Goal: Information Seeking & Learning: Learn about a topic

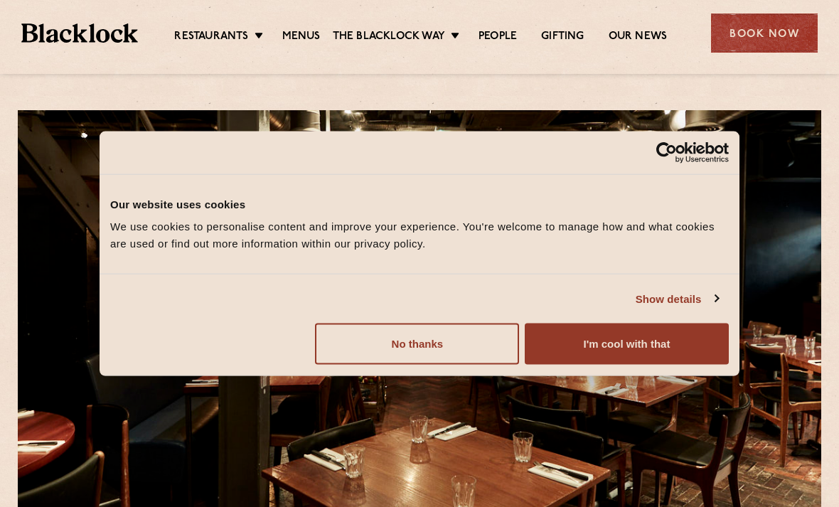
click at [636, 344] on button "I'm cool with that" at bounding box center [627, 344] width 204 height 41
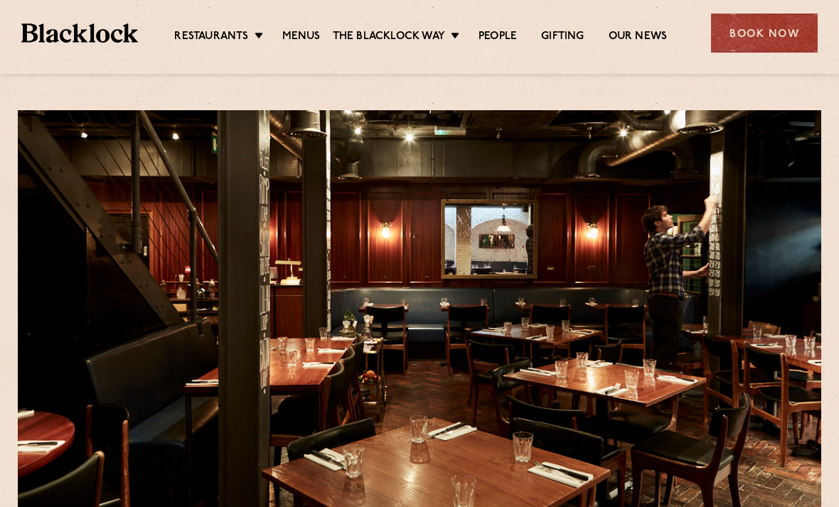
click at [294, 38] on link "Menus" at bounding box center [301, 37] width 38 height 14
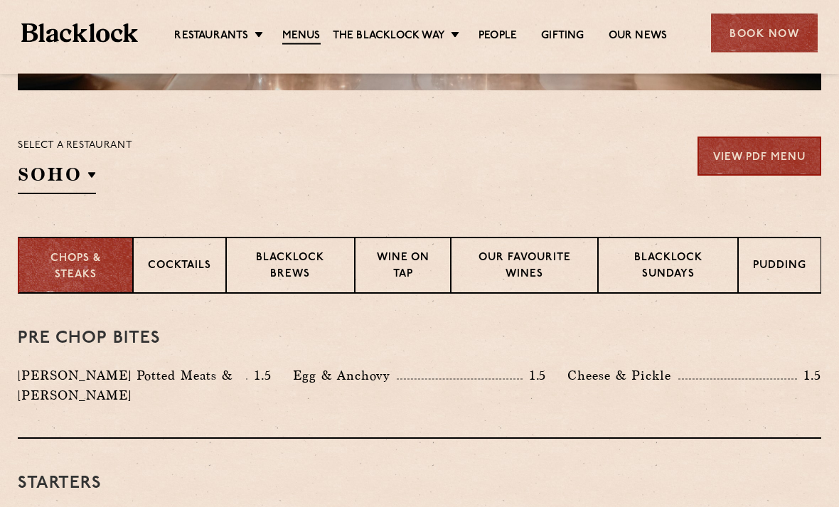
scroll to position [422, 0]
click at [673, 251] on p "Blacklock Sundays" at bounding box center [668, 266] width 110 height 33
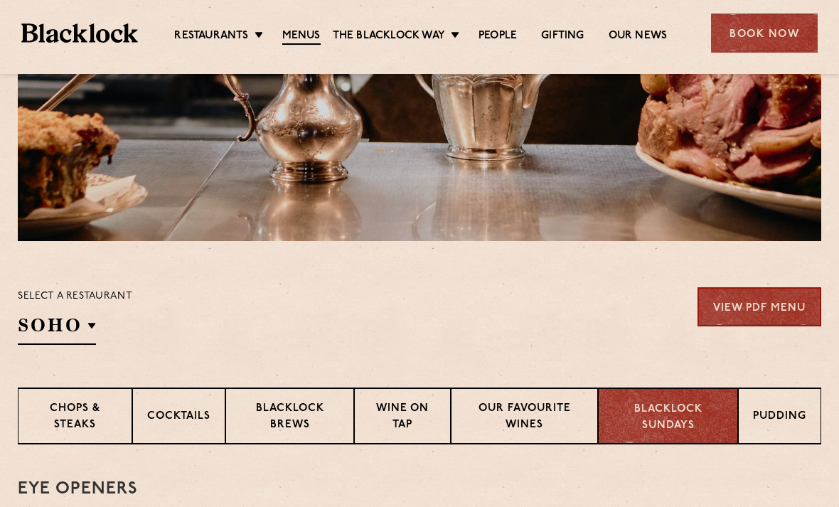
scroll to position [300, 0]
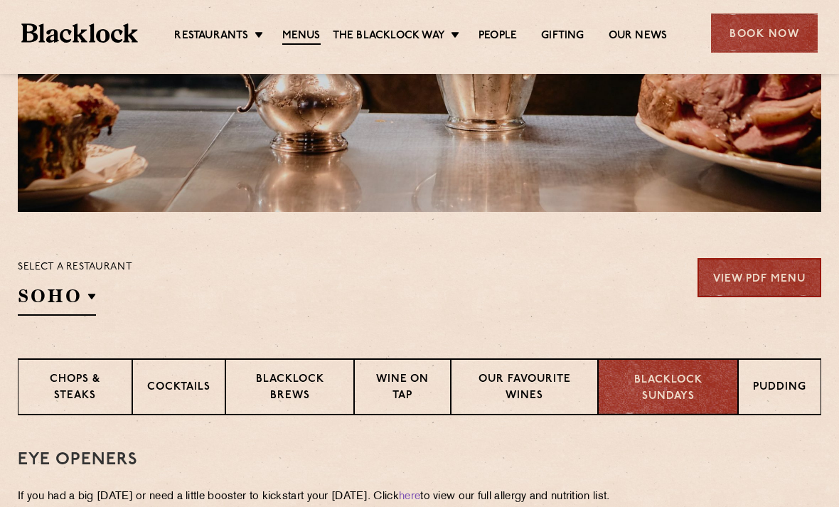
click at [75, 301] on h2 "SOHO" at bounding box center [57, 300] width 78 height 32
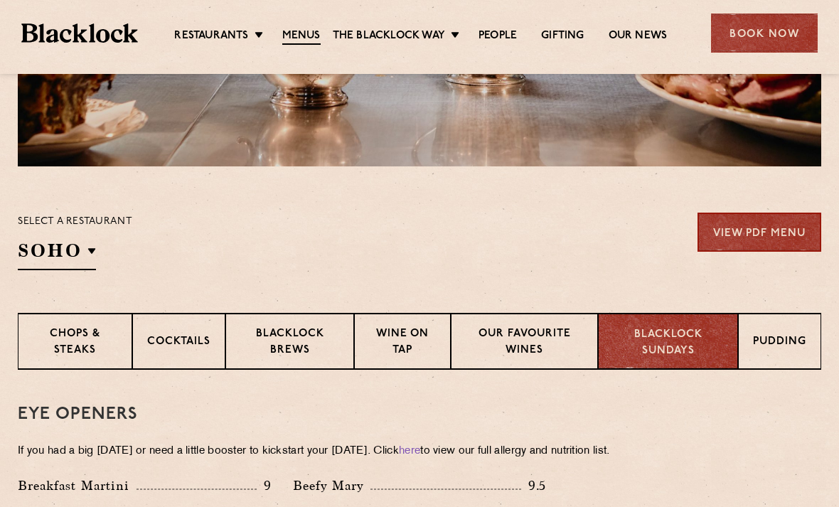
scroll to position [350, 0]
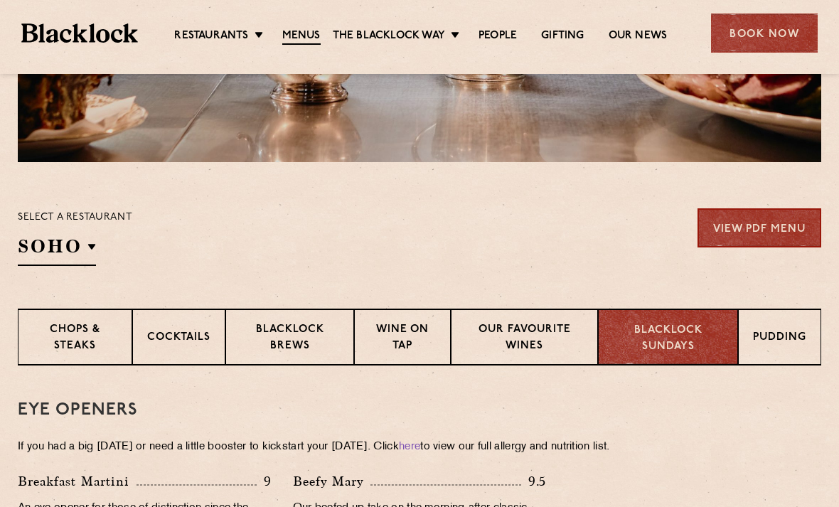
click at [78, 248] on h2 "SOHO" at bounding box center [57, 250] width 78 height 32
click at [0, 0] on p "[GEOGRAPHIC_DATA]" at bounding box center [0, 0] width 0 height 0
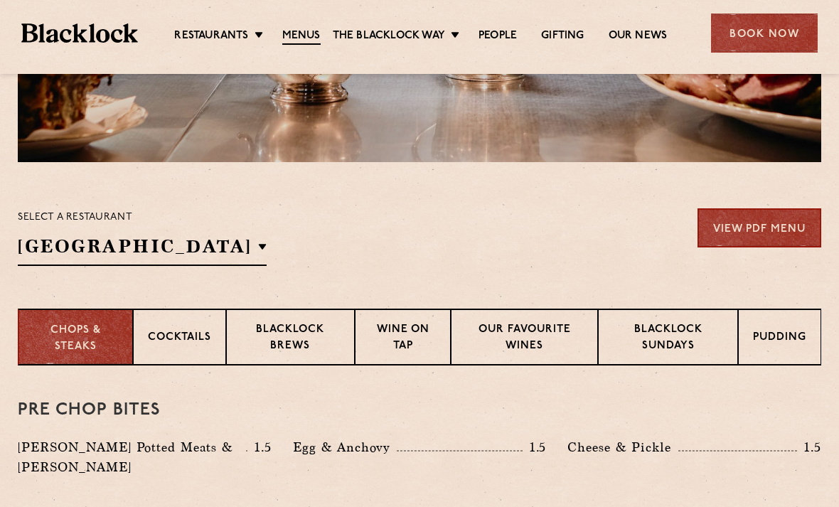
click at [641, 324] on p "Blacklock Sundays" at bounding box center [668, 338] width 110 height 33
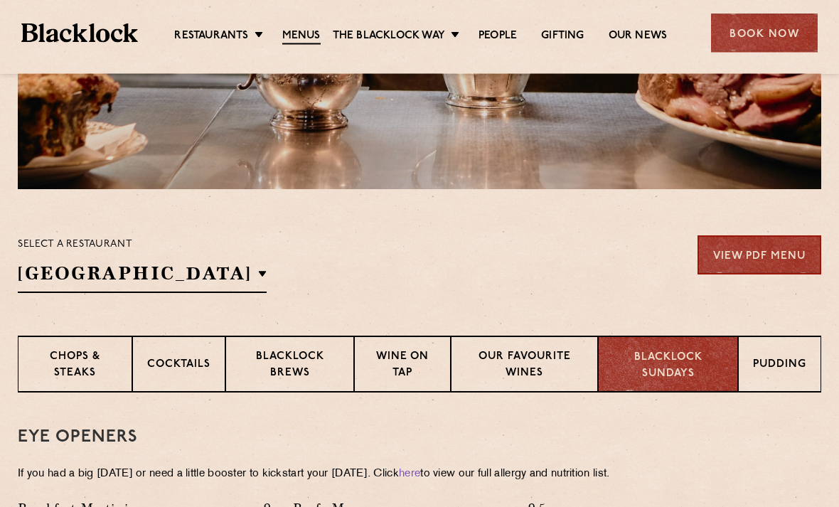
scroll to position [323, 0]
click at [0, 0] on li "Soho" at bounding box center [0, 0] width 0 height 0
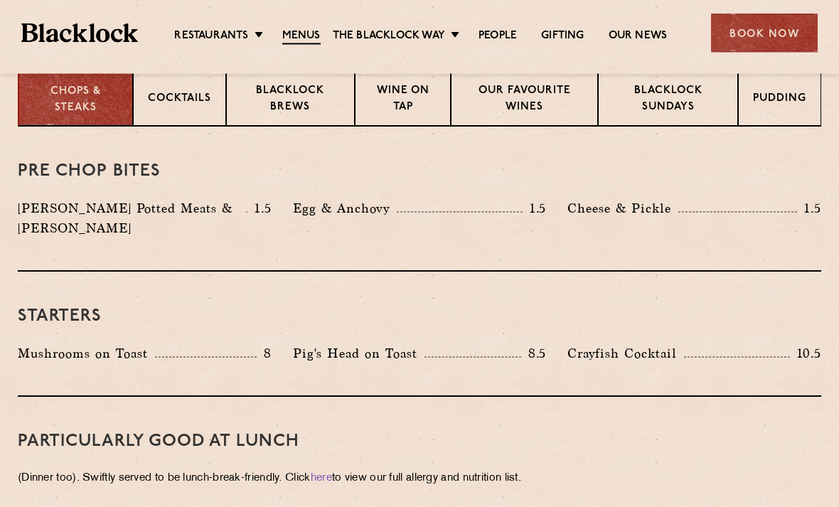
scroll to position [589, 0]
click at [661, 114] on p "Blacklock Sundays" at bounding box center [668, 99] width 110 height 33
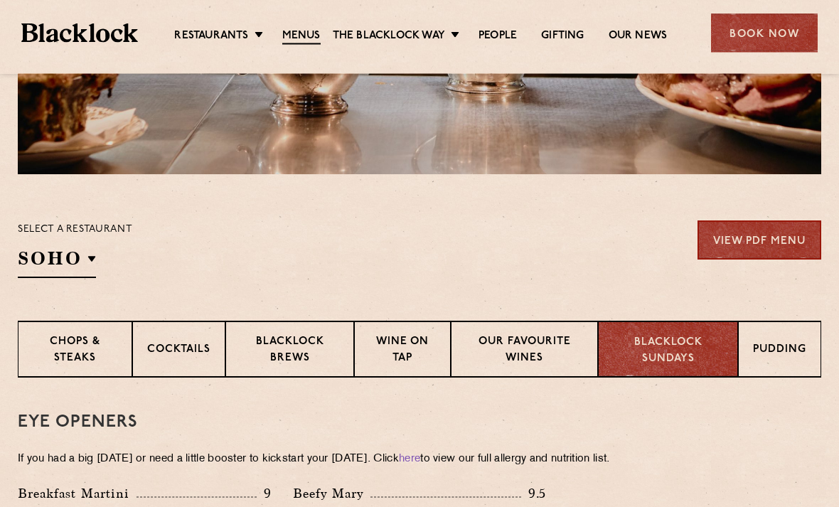
scroll to position [338, 0]
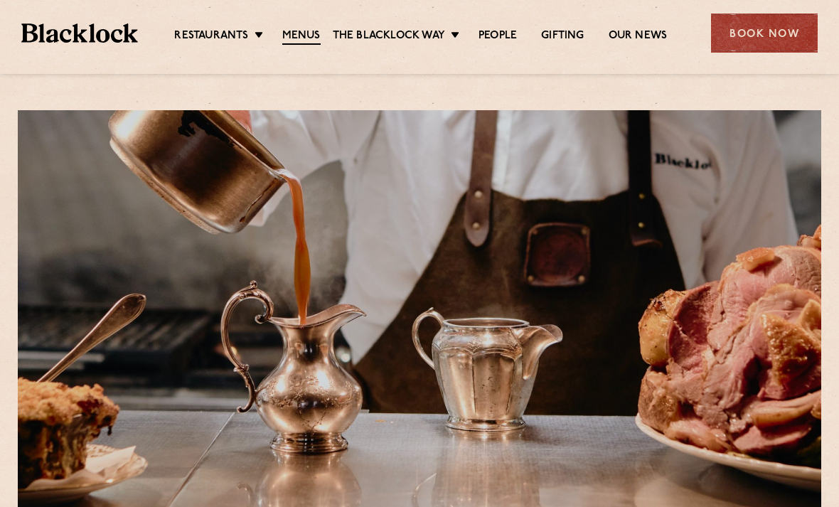
click at [272, 2] on div "Restaurants Soho City Shoreditch Covent Garden Canary Wharf Manchester Birmingh…" at bounding box center [419, 31] width 839 height 63
click at [270, 0] on div "Restaurants Soho City Shoreditch Covent Garden Canary Wharf Manchester Birmingh…" at bounding box center [419, 31] width 839 height 63
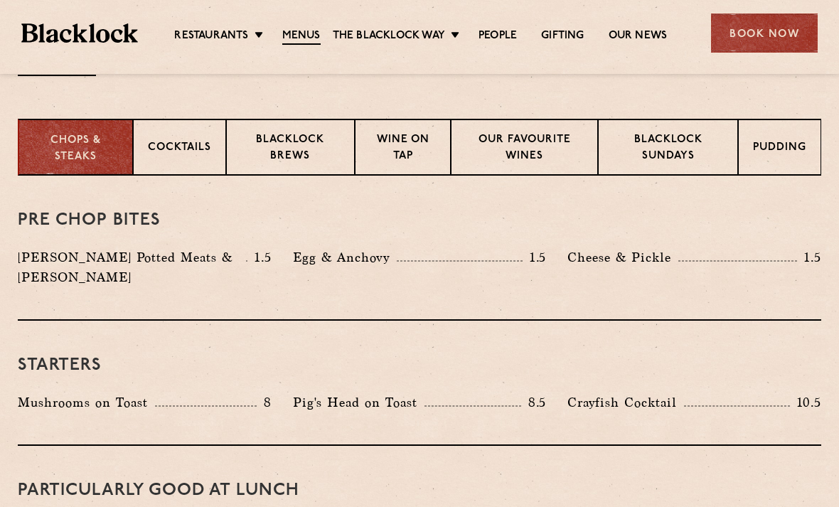
scroll to position [532, 0]
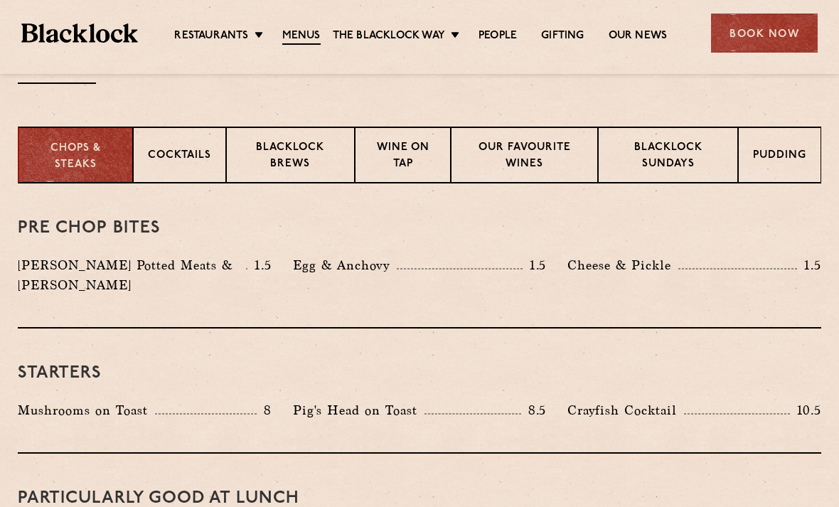
click at [650, 139] on div "Blacklock Sundays" at bounding box center [668, 155] width 140 height 57
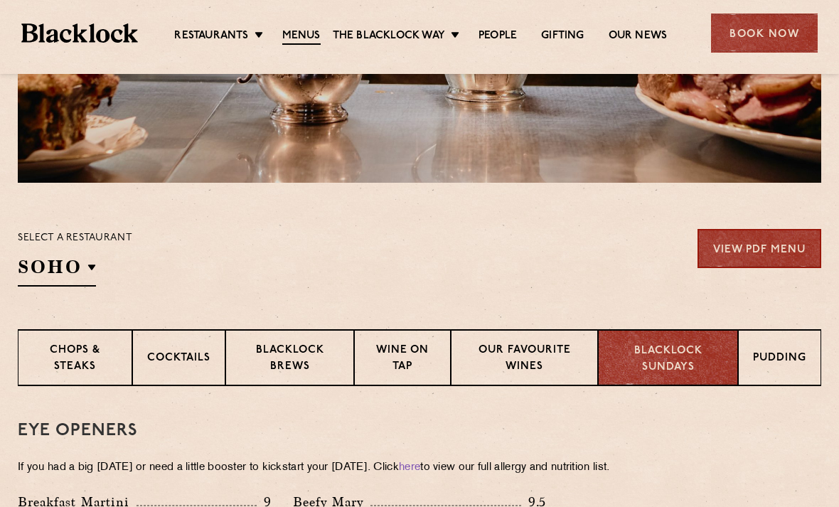
scroll to position [453, 0]
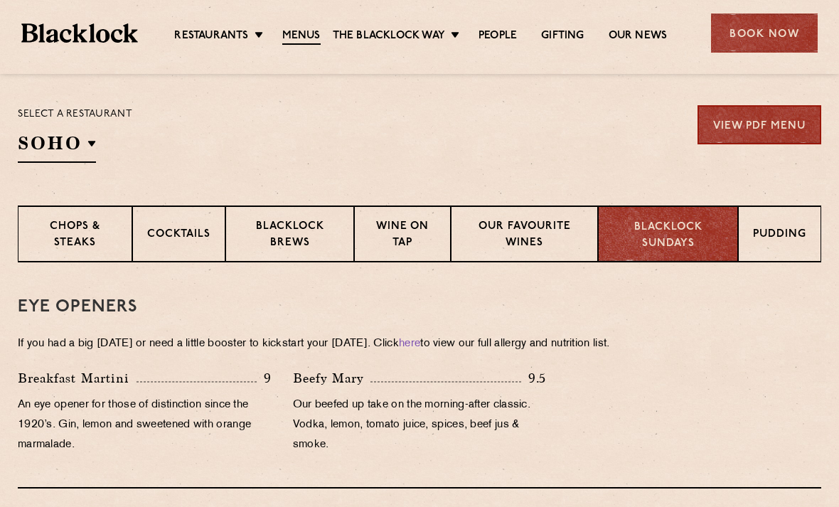
click at [768, 225] on div "Pudding" at bounding box center [779, 233] width 83 height 57
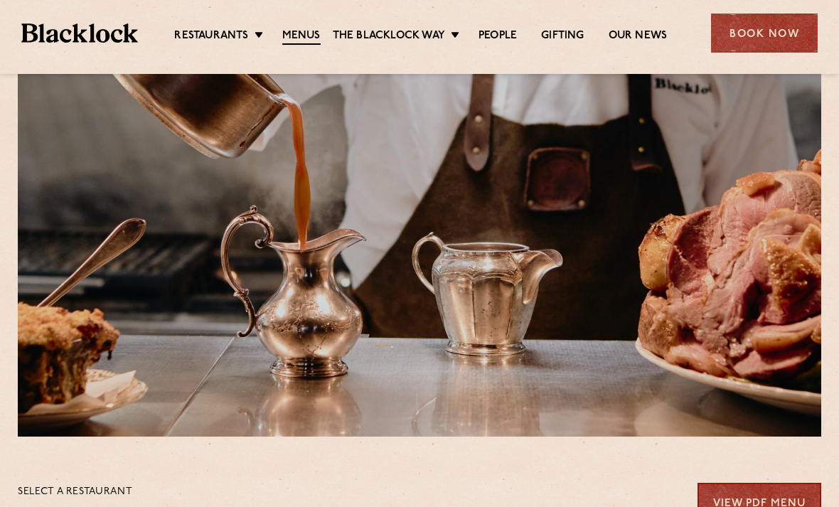
scroll to position [0, 0]
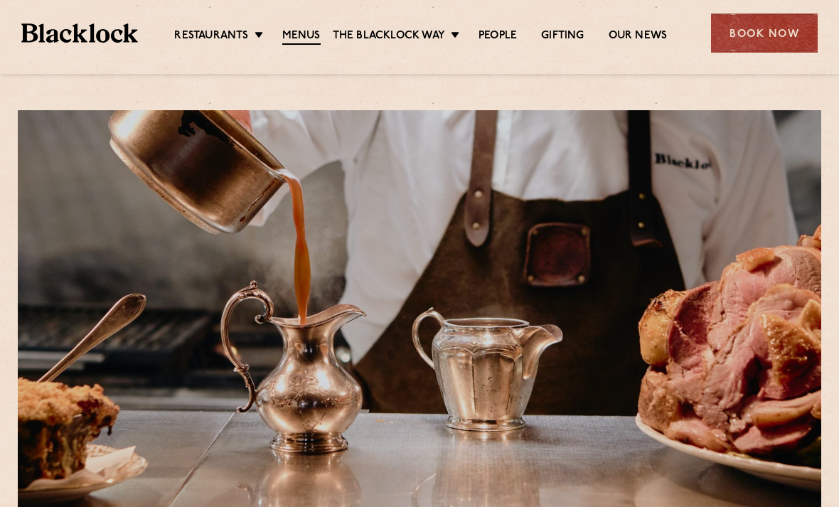
click at [0, 0] on link "[DATE] Roast" at bounding box center [0, 0] width 0 height 0
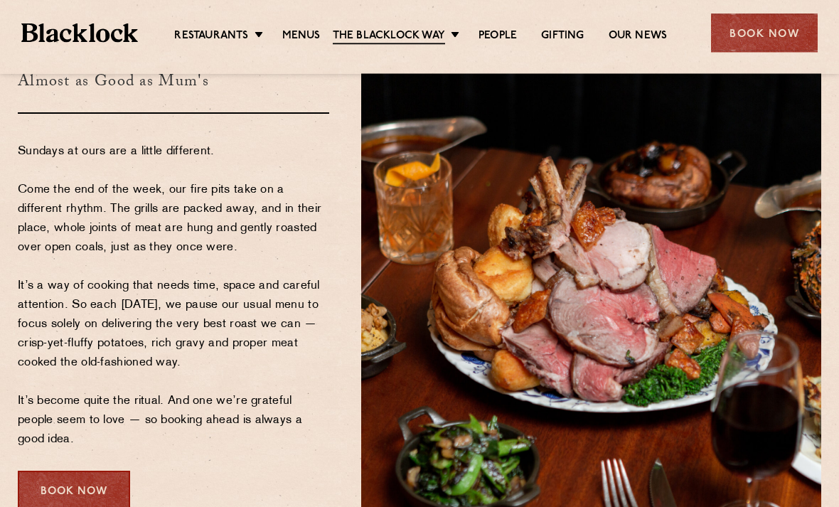
scroll to position [136, 0]
click at [0, 0] on link "Butcher Price [DATE]" at bounding box center [0, 0] width 0 height 0
